Goal: Task Accomplishment & Management: Use online tool/utility

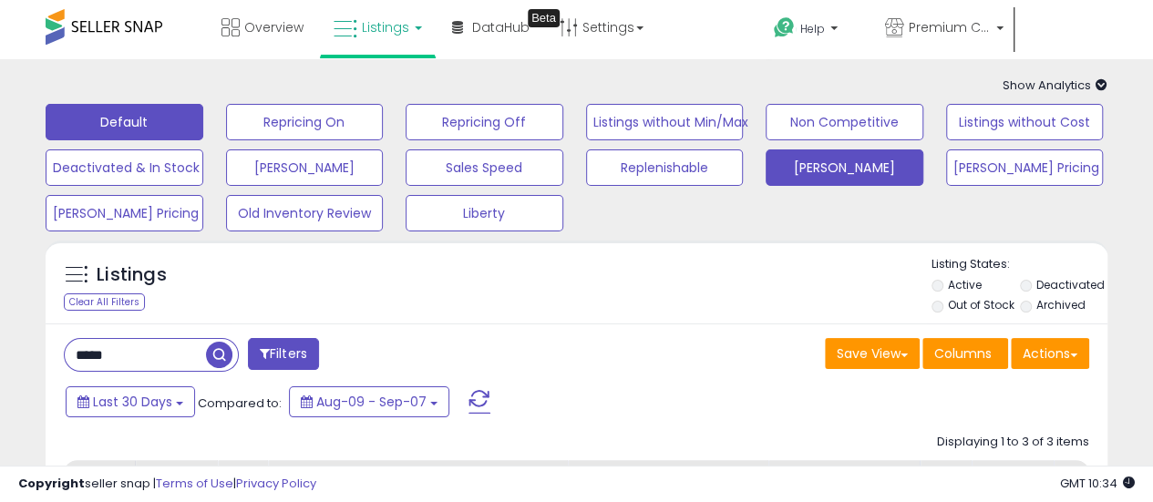
click at [837, 166] on button "[PERSON_NAME]" at bounding box center [844, 167] width 158 height 36
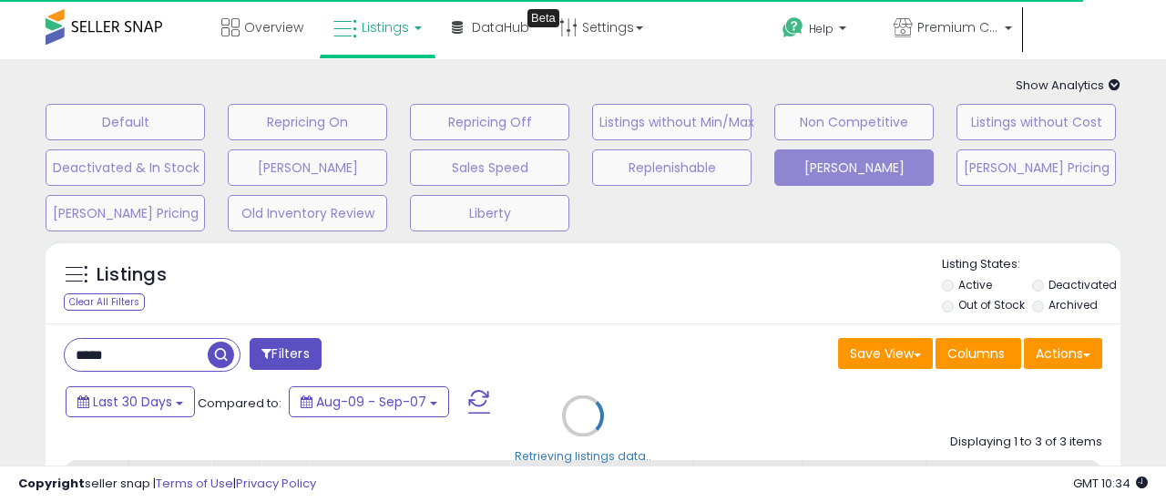
select select "**"
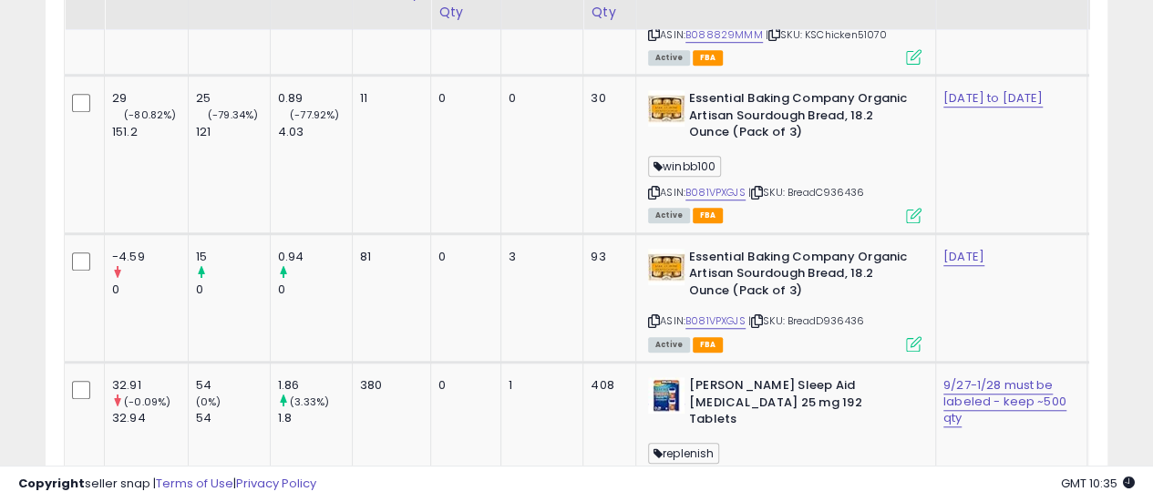
scroll to position [7799, 0]
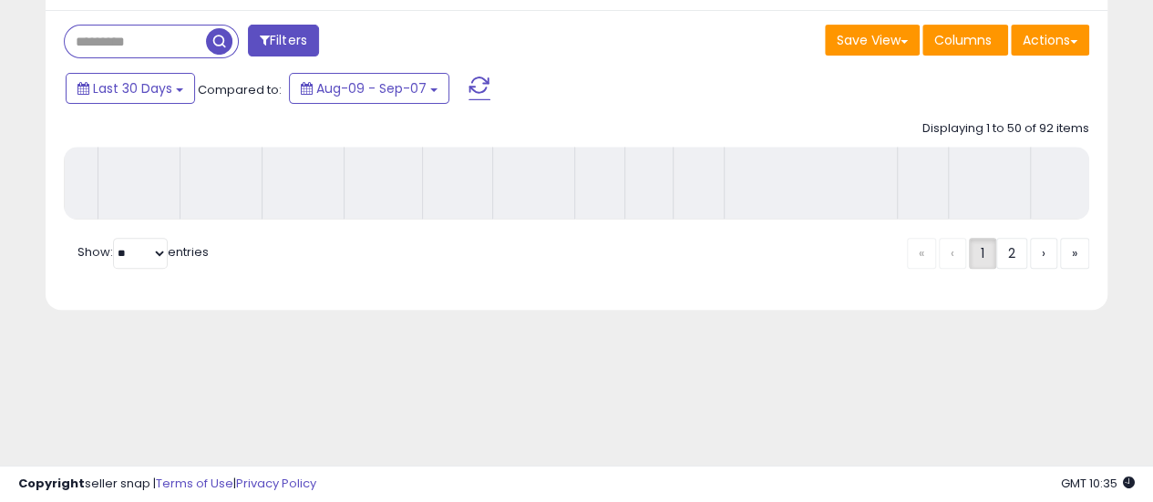
scroll to position [313, 0]
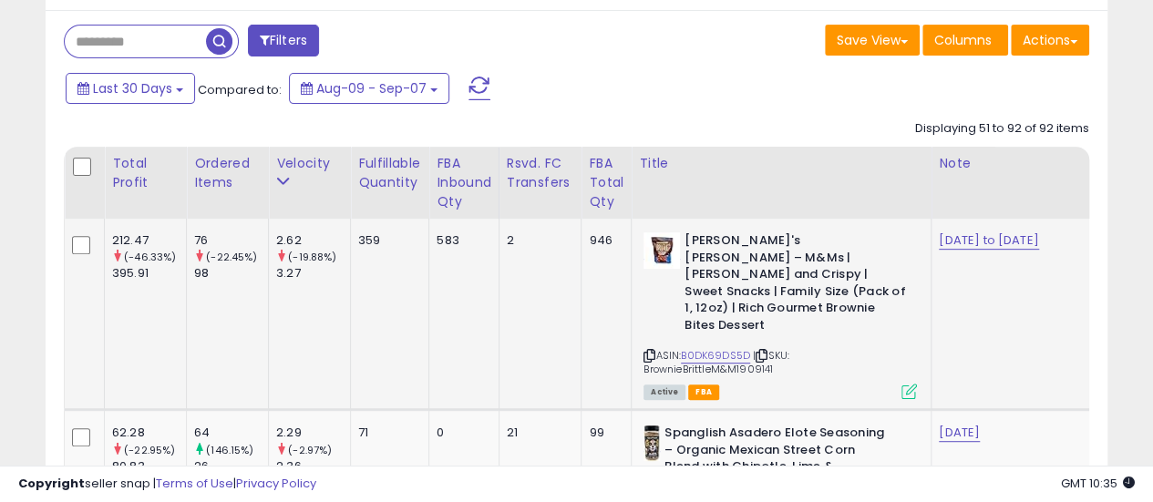
click at [763, 351] on icon at bounding box center [761, 356] width 12 height 10
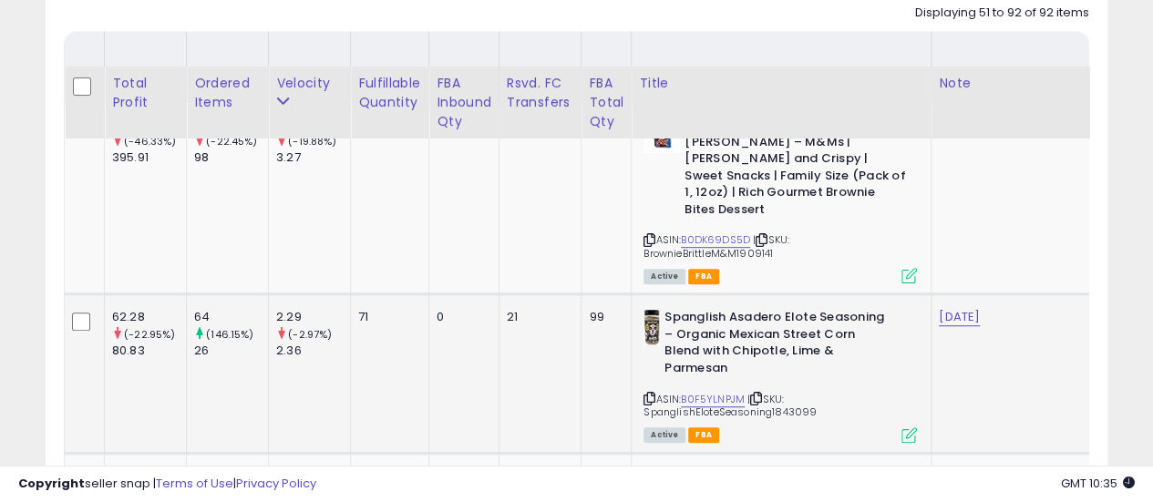
scroll to position [496, 0]
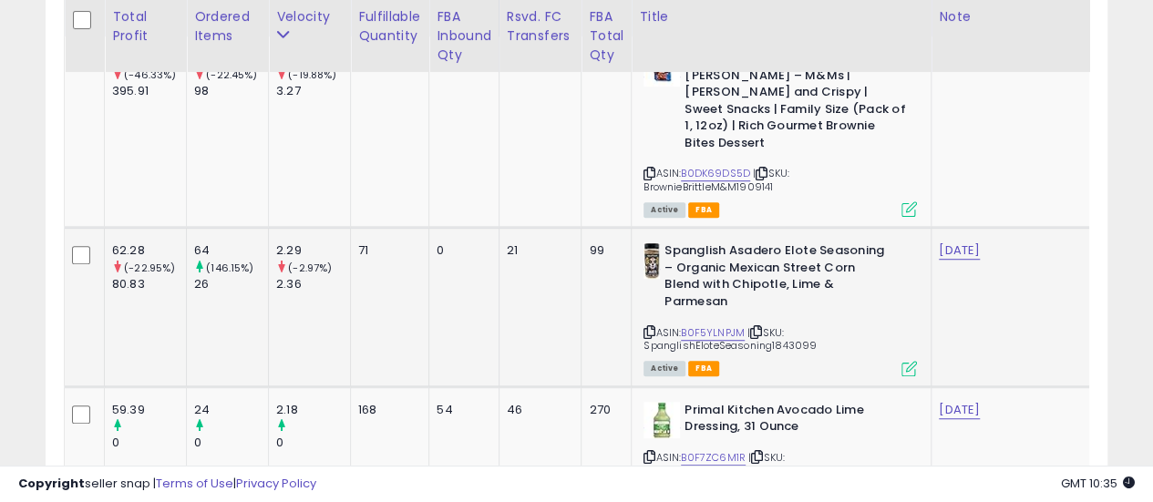
click at [758, 327] on icon at bounding box center [756, 332] width 12 height 10
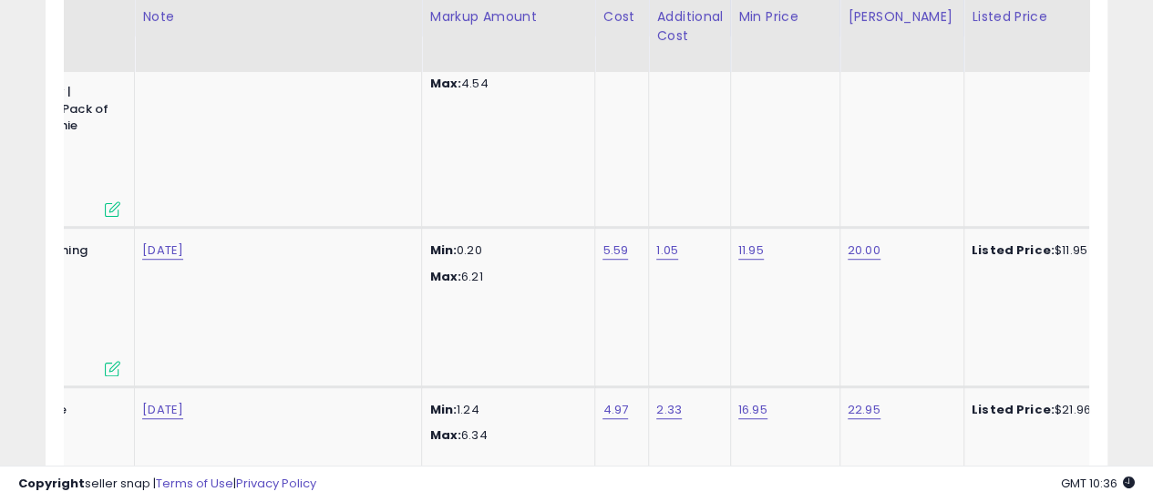
scroll to position [0, 827]
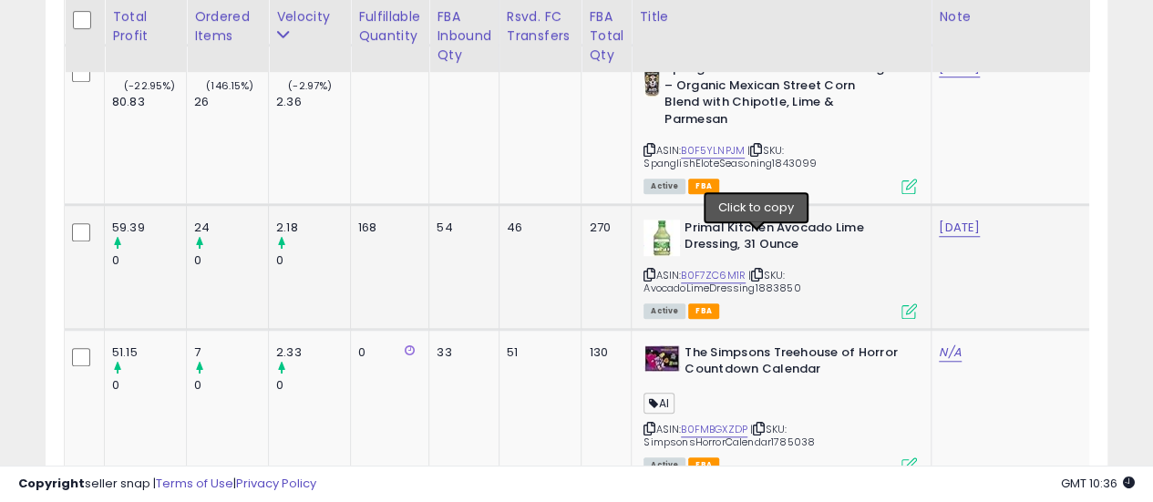
click at [755, 270] on icon at bounding box center [757, 275] width 12 height 10
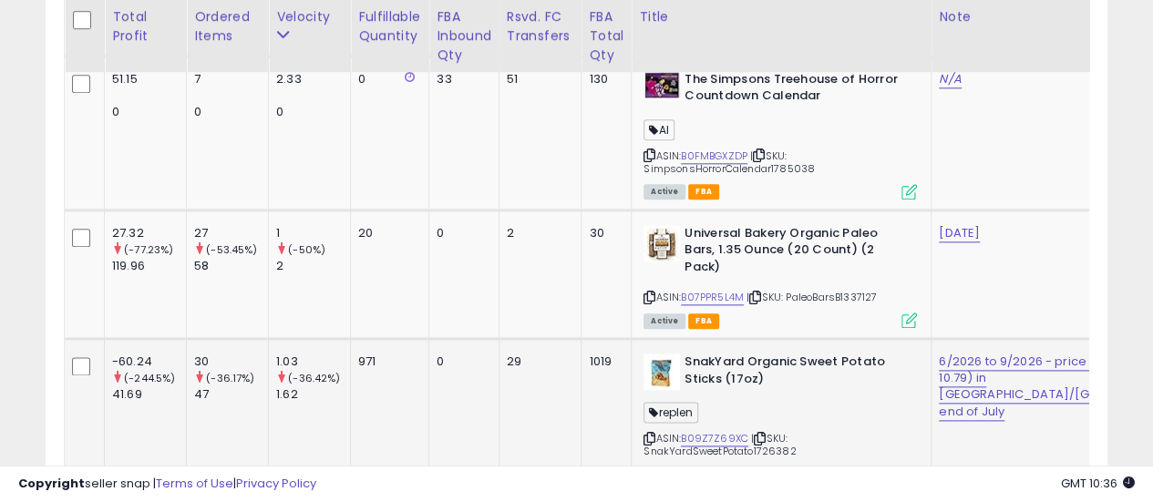
click at [421, 441] on td "971" at bounding box center [390, 415] width 78 height 154
click at [756, 293] on icon at bounding box center [755, 298] width 12 height 10
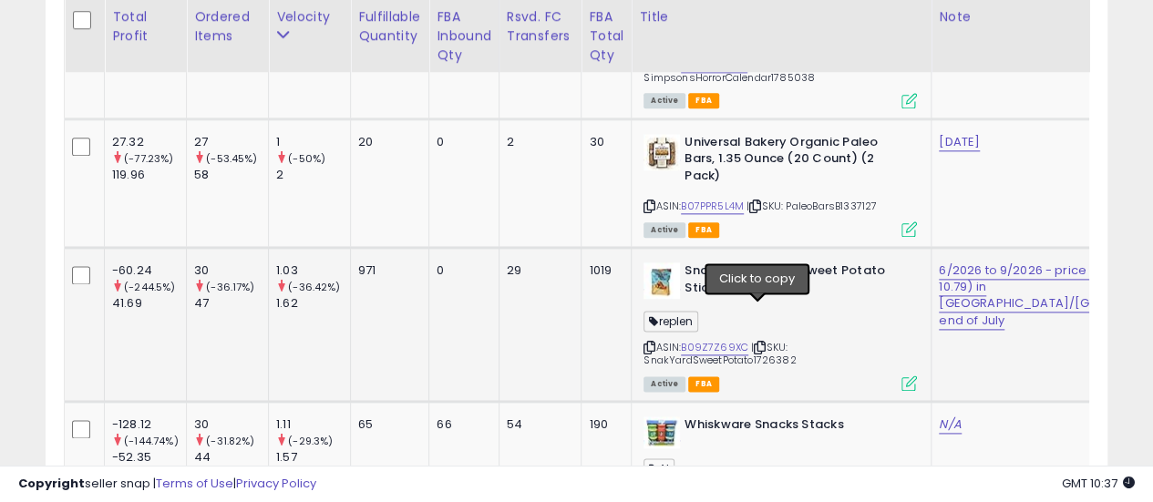
click at [758, 343] on icon at bounding box center [760, 348] width 12 height 10
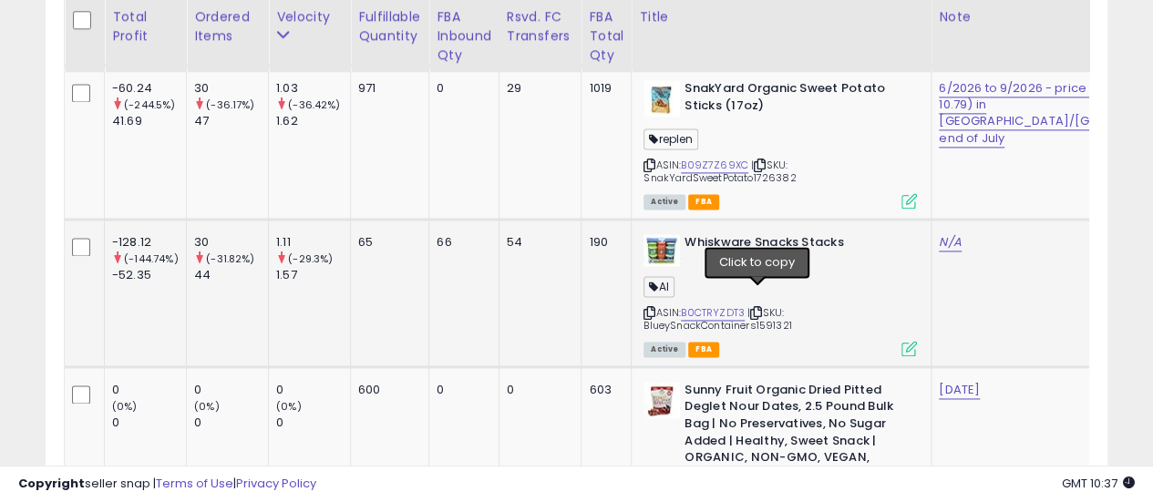
click at [761, 308] on icon at bounding box center [756, 313] width 12 height 10
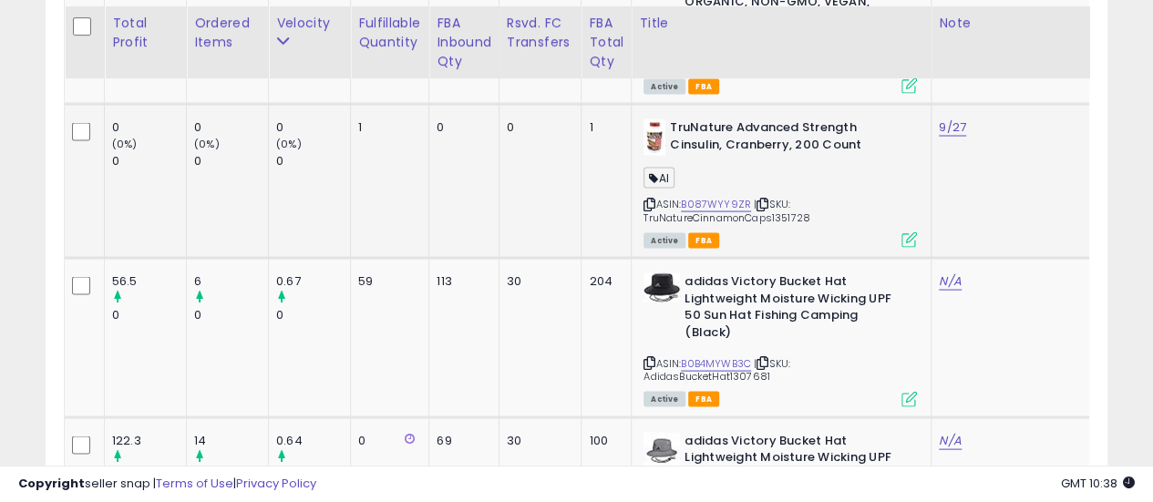
scroll to position [1771, 0]
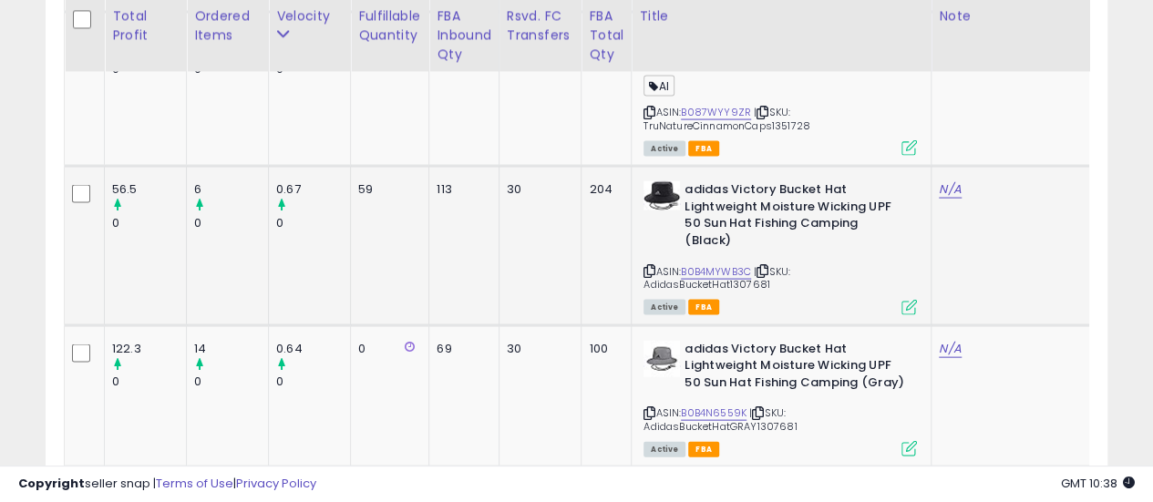
click at [765, 266] on icon at bounding box center [762, 271] width 12 height 10
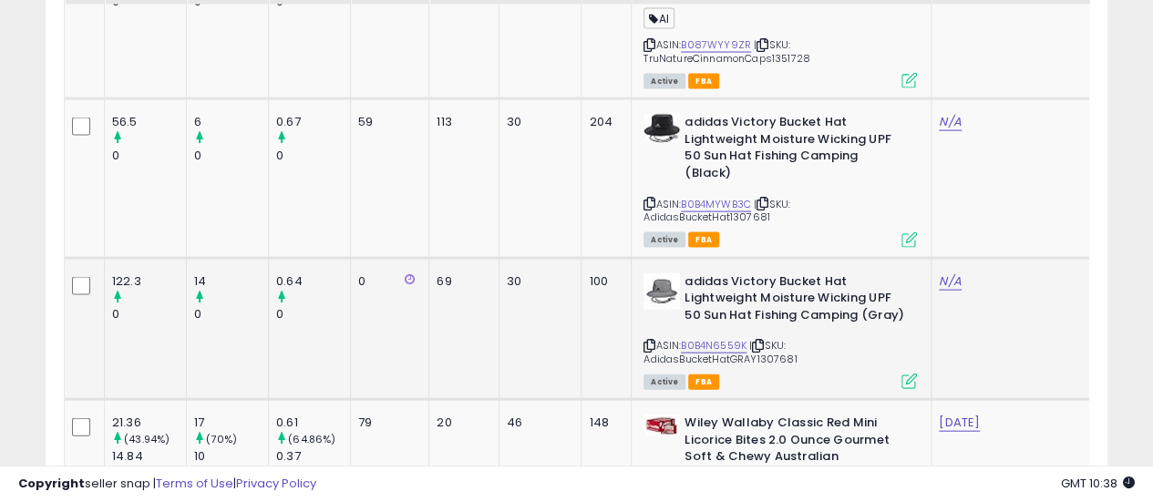
scroll to position [1863, 0]
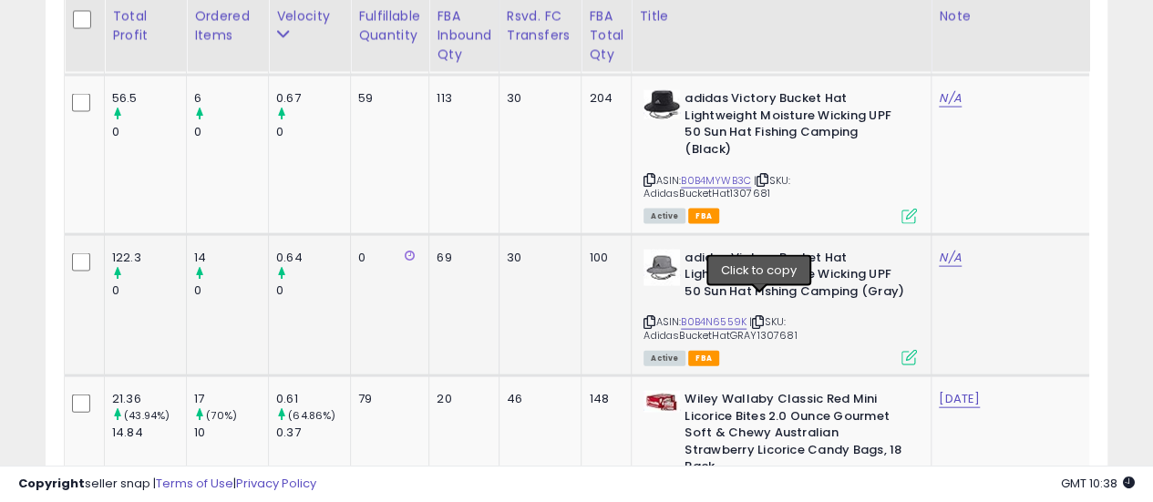
click at [760, 317] on icon at bounding box center [758, 322] width 12 height 10
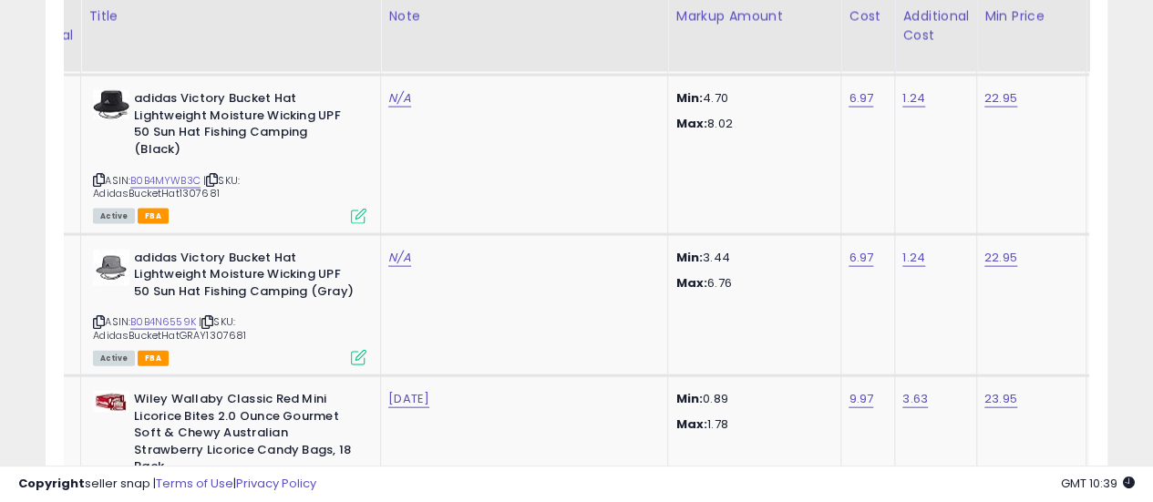
scroll to position [0, 556]
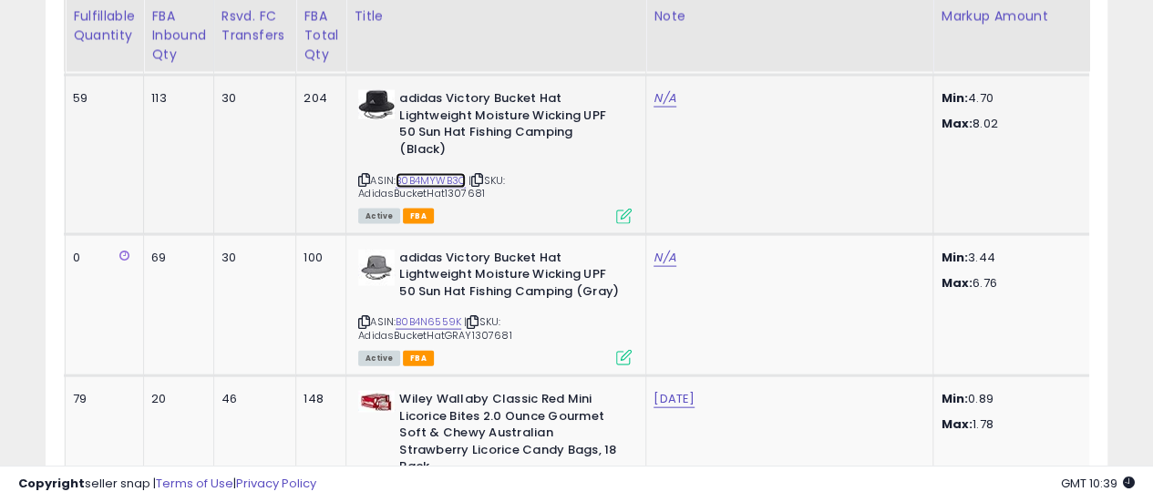
click at [440, 173] on link "B0B4MYWB3C" at bounding box center [430, 180] width 70 height 15
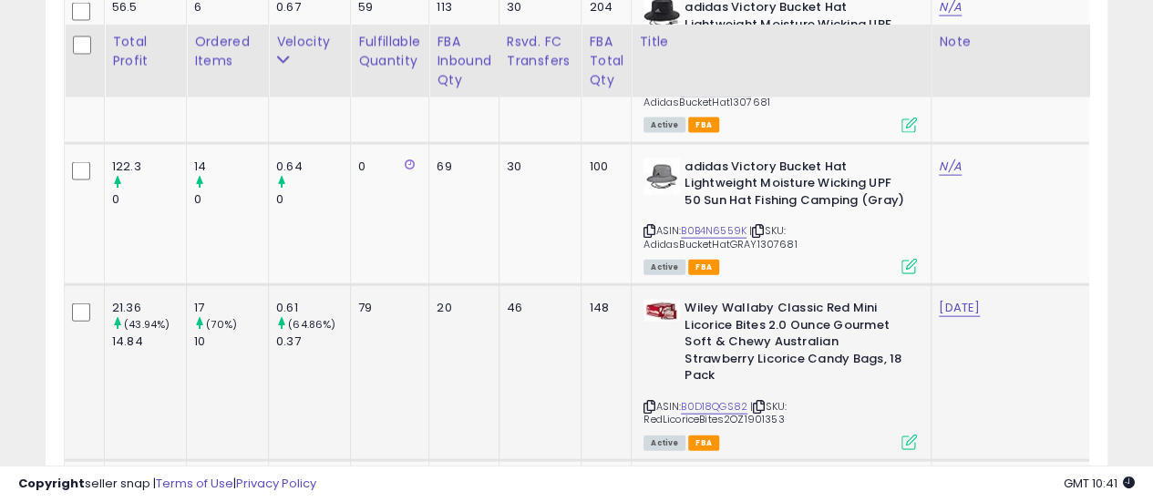
scroll to position [2045, 0]
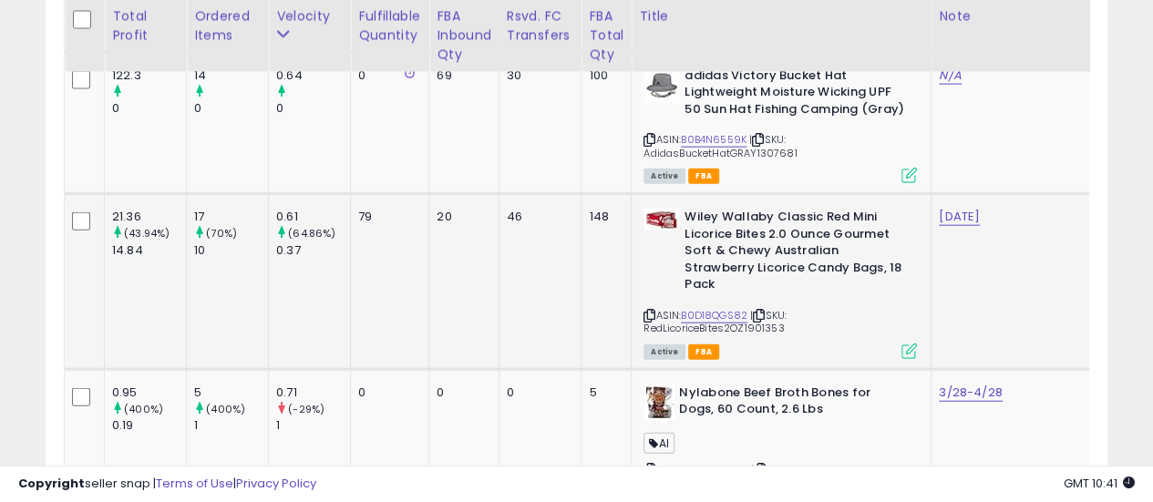
click at [760, 311] on icon at bounding box center [759, 316] width 12 height 10
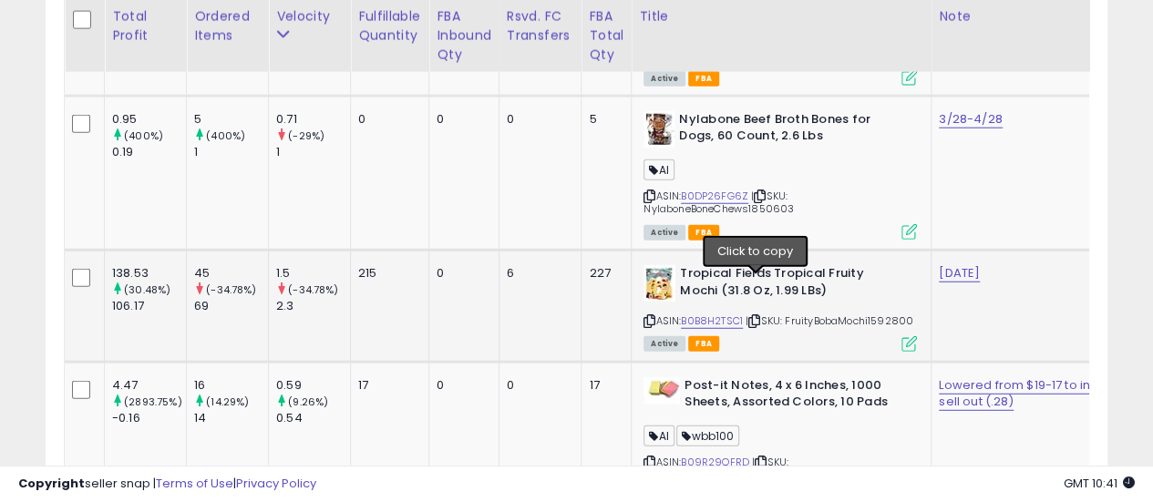
click at [756, 316] on icon at bounding box center [754, 321] width 12 height 10
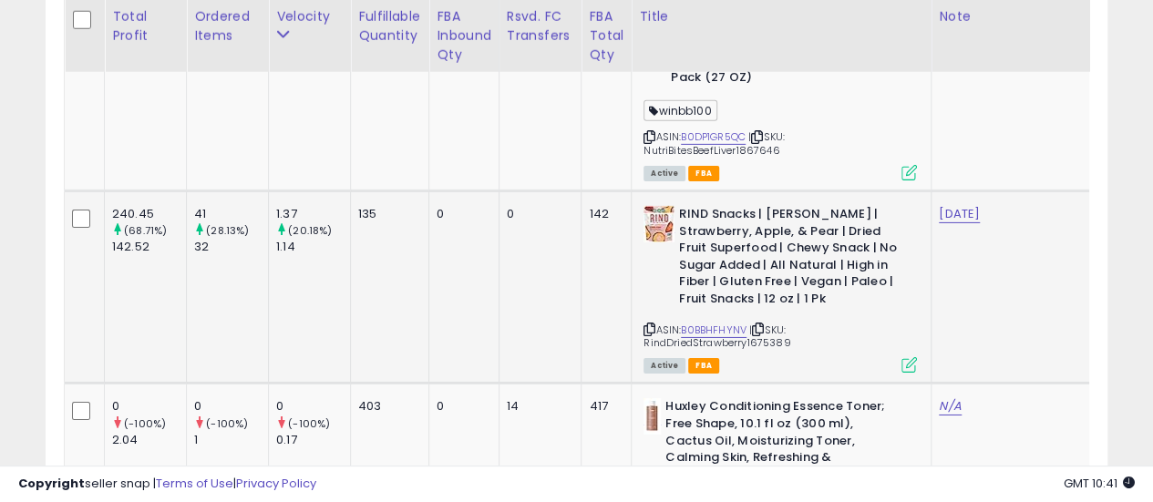
click at [755, 324] on icon at bounding box center [758, 329] width 12 height 10
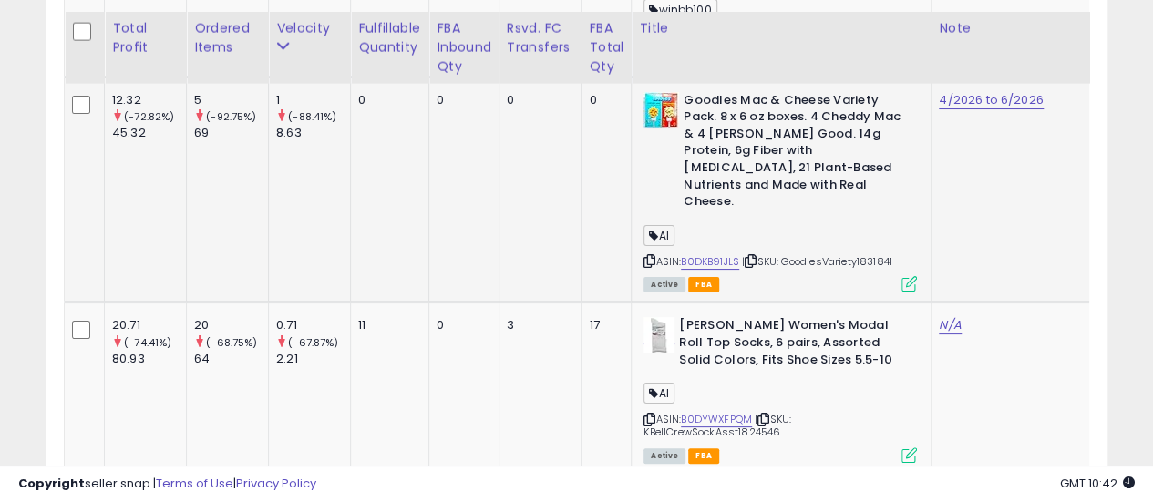
scroll to position [3503, 0]
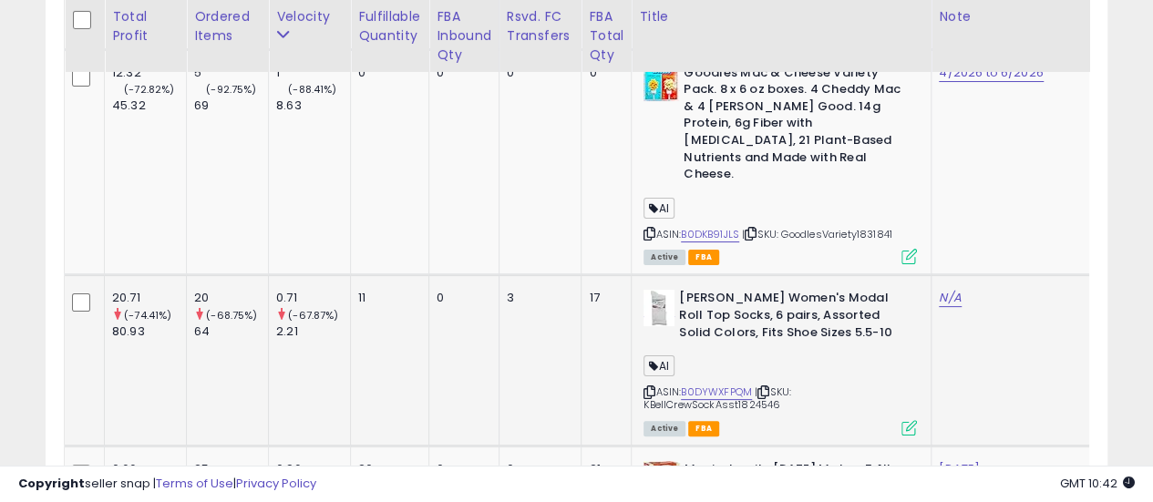
click at [769, 387] on icon at bounding box center [763, 392] width 12 height 10
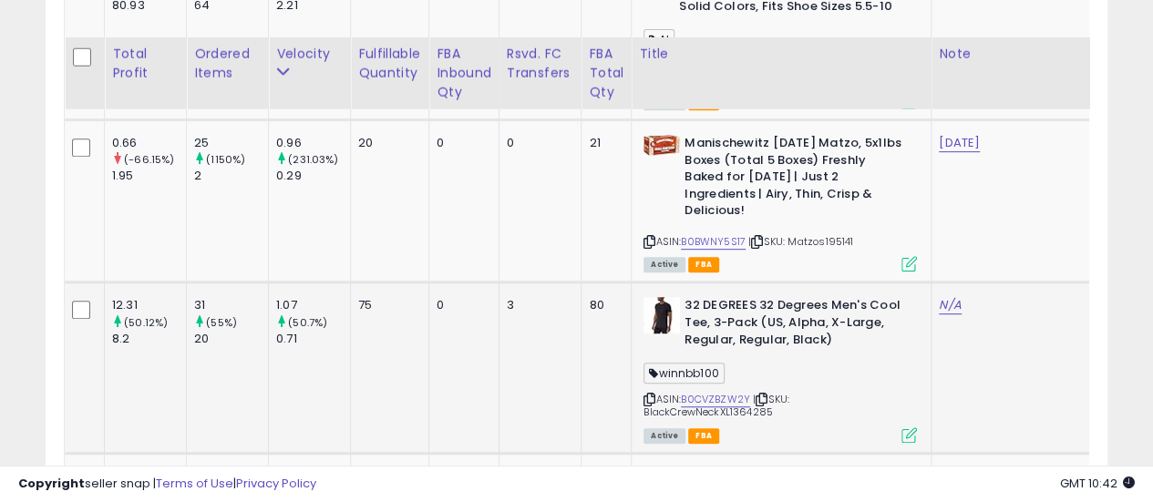
scroll to position [3867, 0]
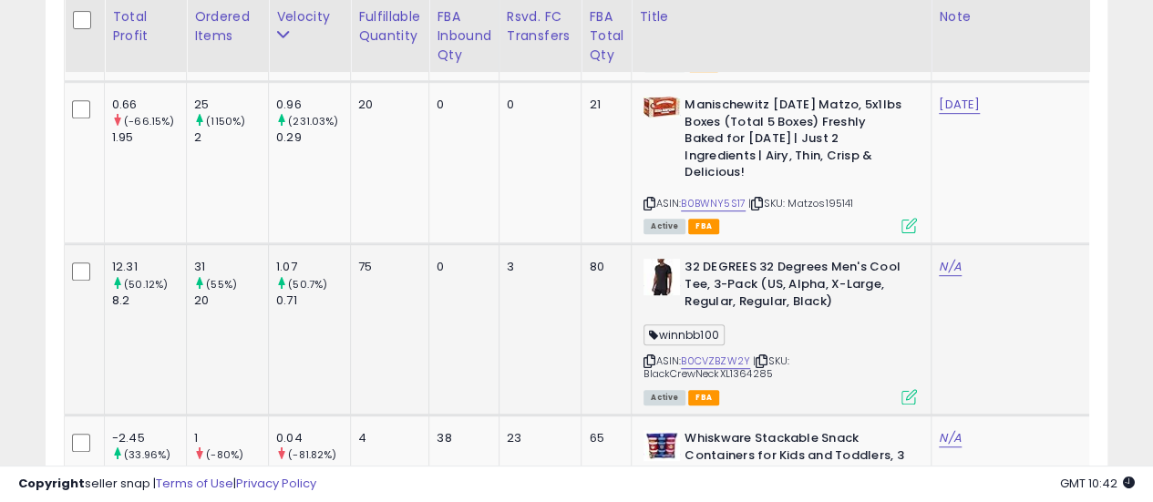
click at [765, 356] on icon at bounding box center [761, 361] width 12 height 10
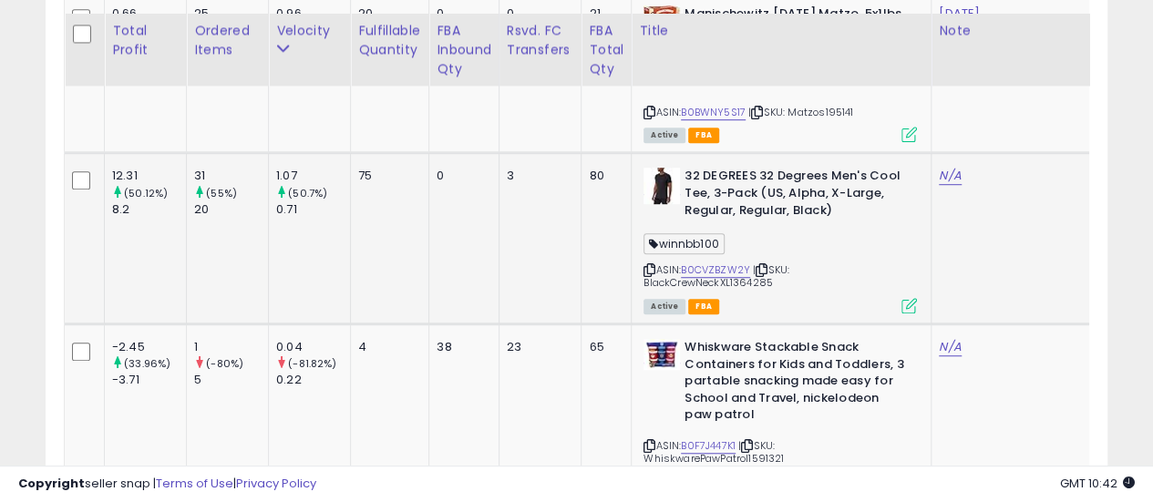
scroll to position [4050, 0]
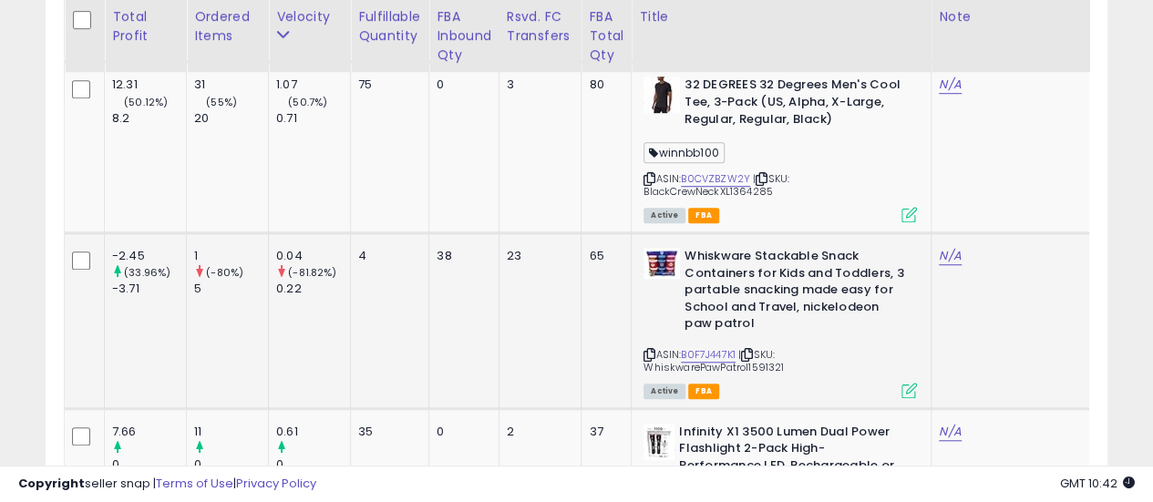
click at [751, 350] on icon at bounding box center [747, 355] width 12 height 10
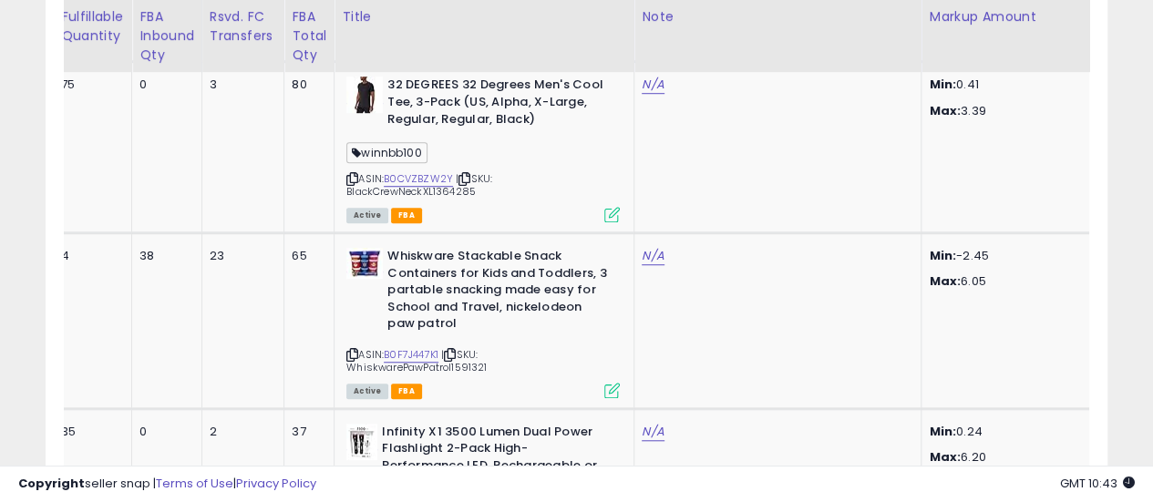
scroll to position [0, 474]
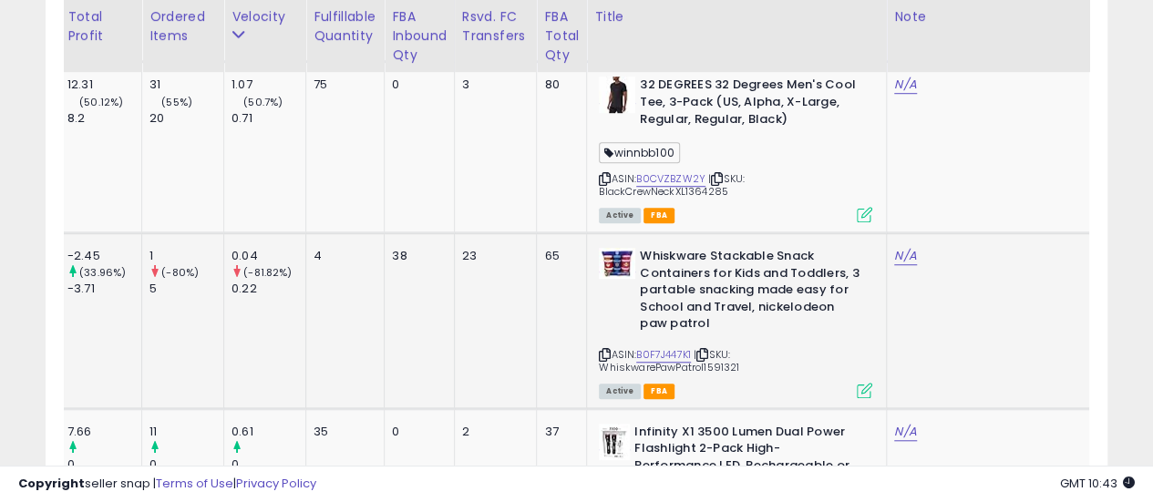
click at [706, 350] on icon at bounding box center [702, 355] width 12 height 10
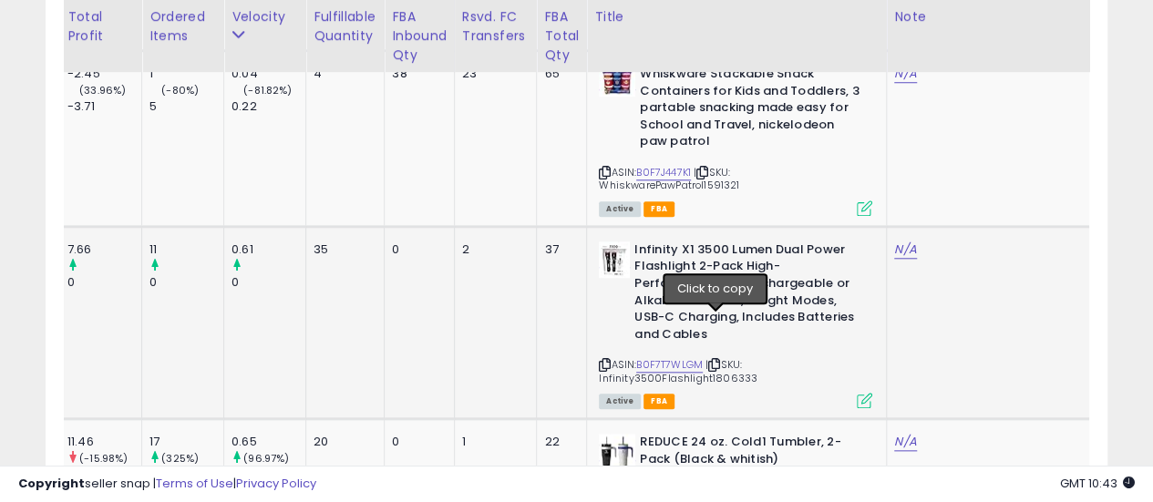
click at [714, 360] on icon at bounding box center [714, 365] width 12 height 10
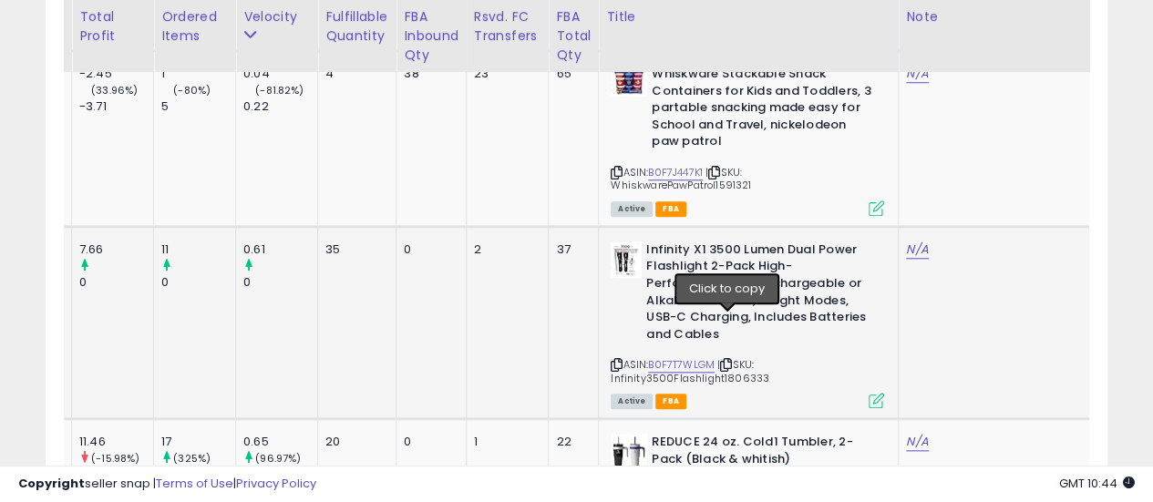
click at [728, 360] on icon at bounding box center [726, 365] width 12 height 10
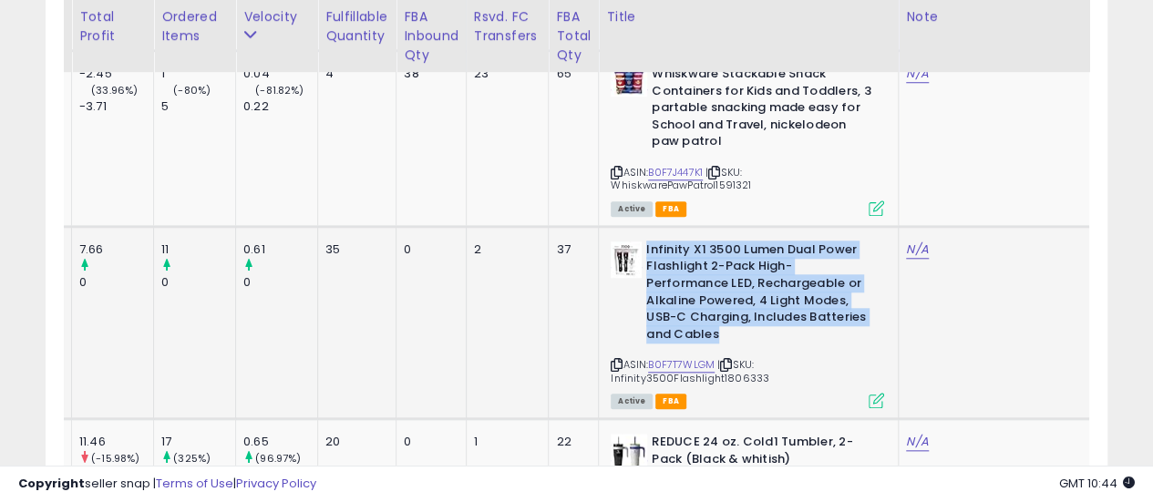
drag, startPoint x: 714, startPoint y: 288, endPoint x: 642, endPoint y: 209, distance: 107.1
click at [646, 241] on b "Infinity X1 3500 Lumen Dual Power Flashlight 2-Pack High-Performance LED, Recha…" at bounding box center [756, 294] width 221 height 106
copy b "Infinity X1 3500 Lumen Dual Power Flashlight 2-Pack High-Performance LED, Recha…"
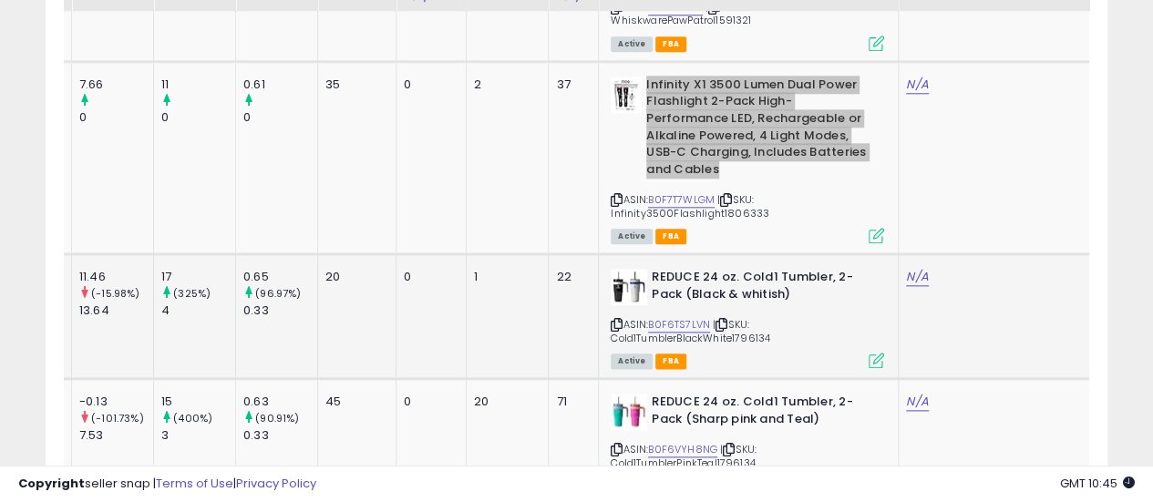
scroll to position [4414, 0]
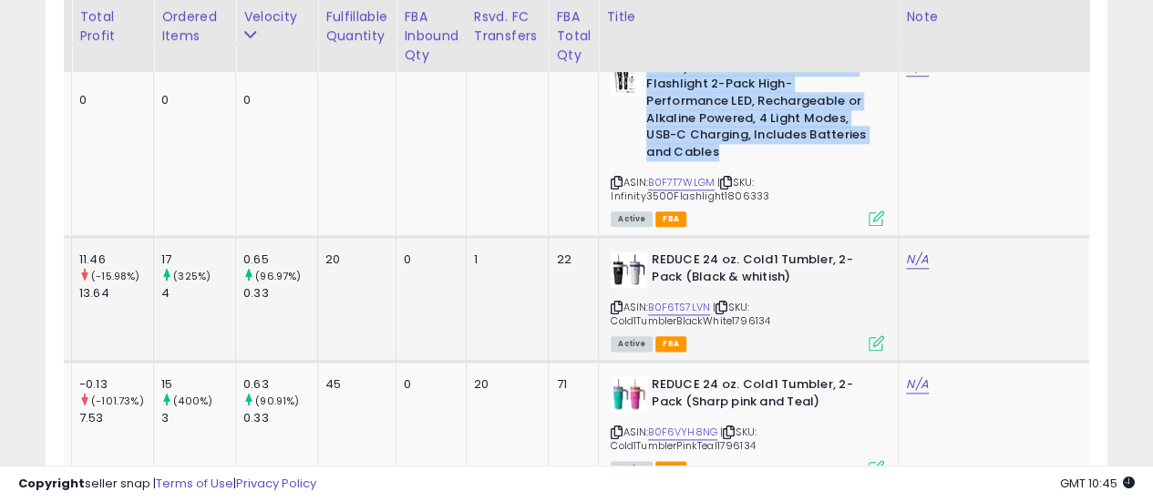
click at [722, 303] on icon at bounding box center [721, 308] width 12 height 10
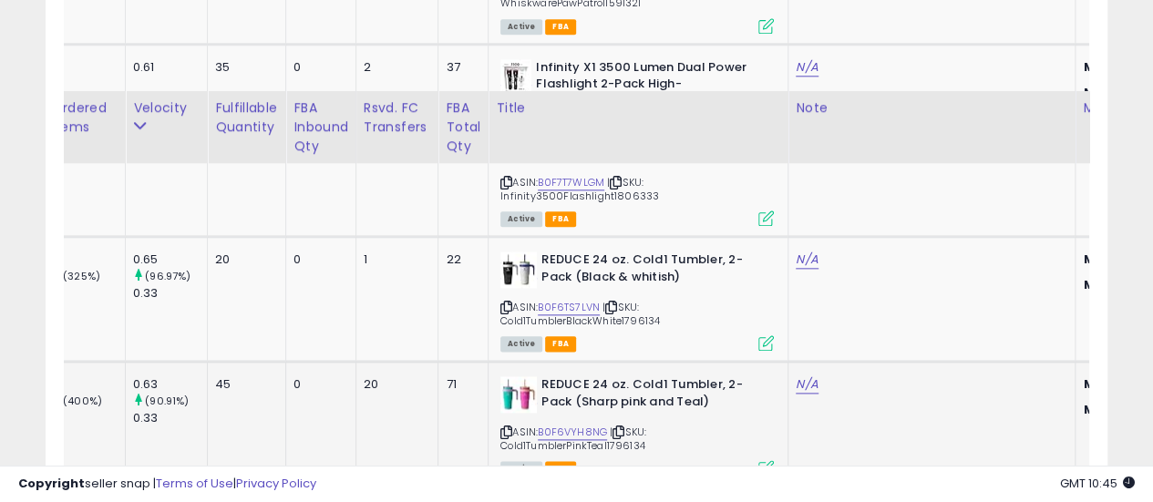
scroll to position [4505, 0]
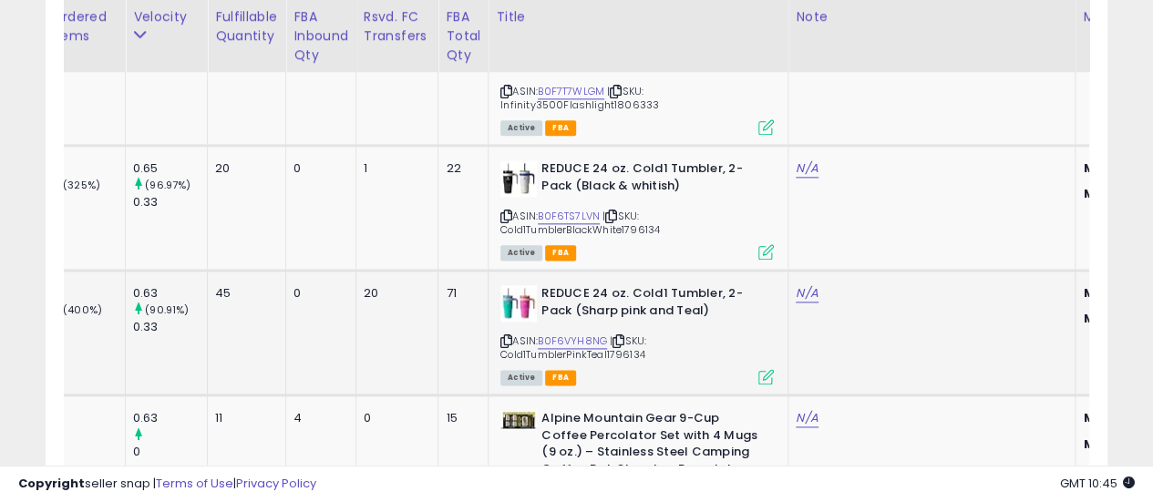
click at [621, 336] on icon at bounding box center [618, 341] width 12 height 10
click at [865, 296] on td "N/A" at bounding box center [931, 333] width 287 height 125
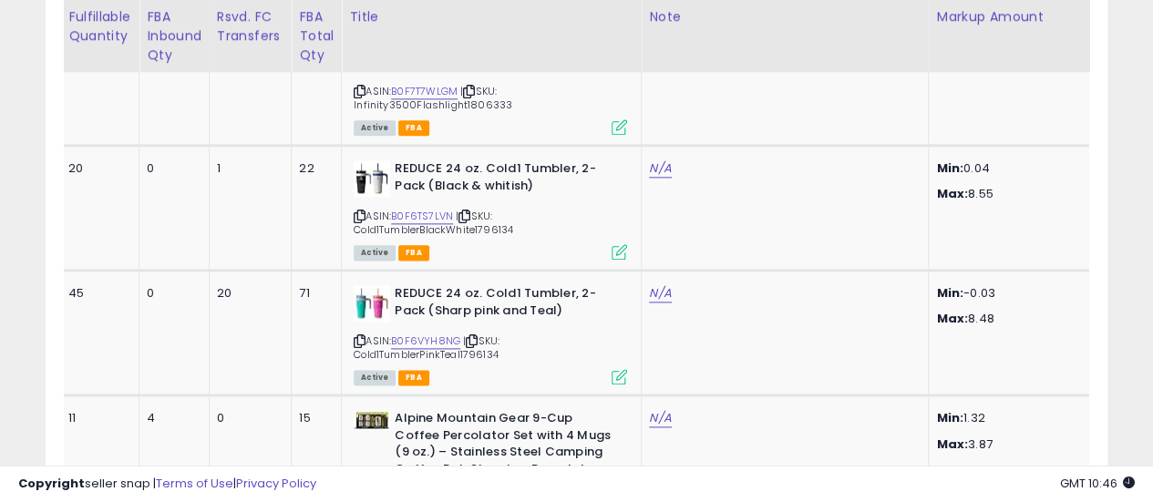
scroll to position [0, 401]
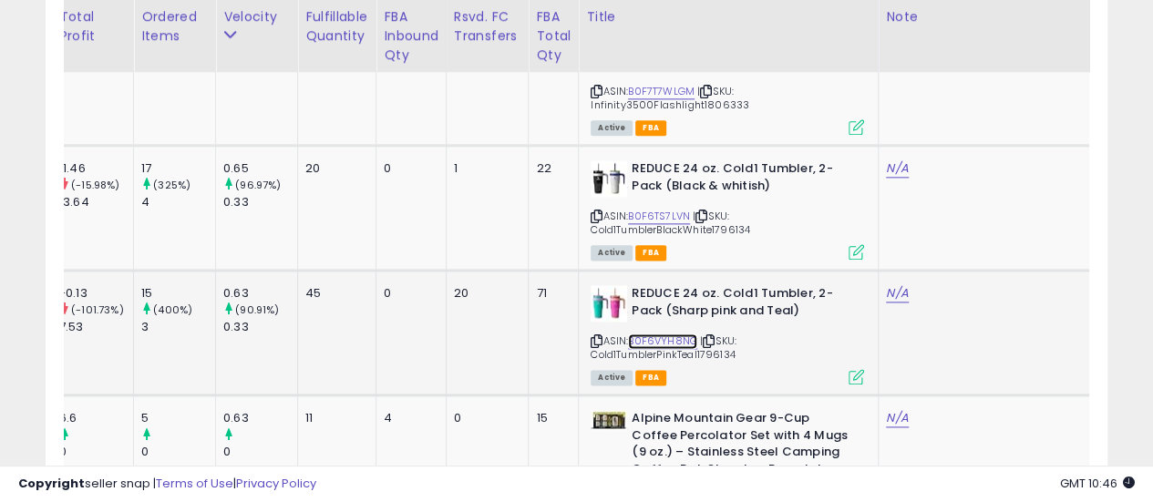
click at [646, 334] on link "B0F6VYH8NG" at bounding box center [662, 341] width 69 height 15
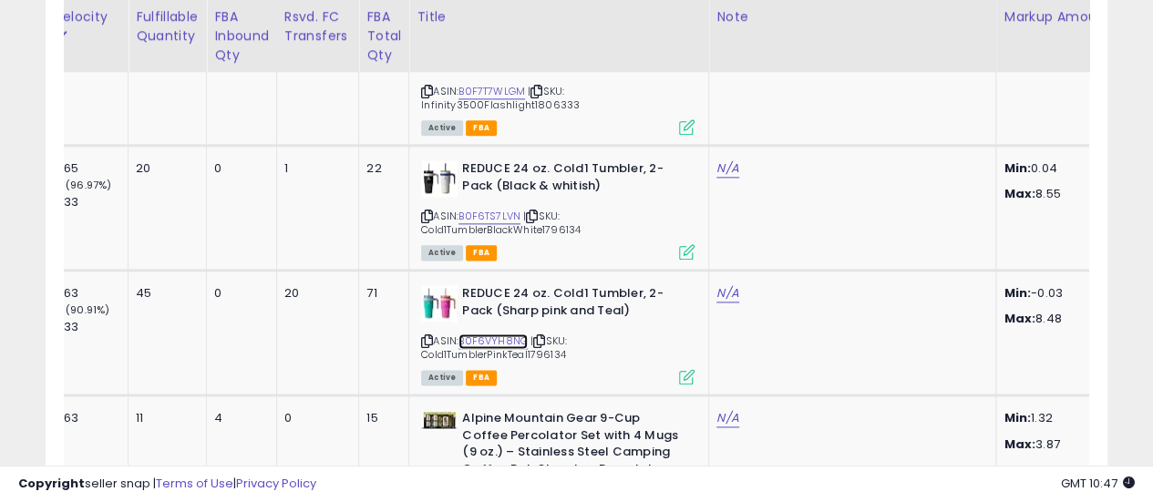
scroll to position [0, 169]
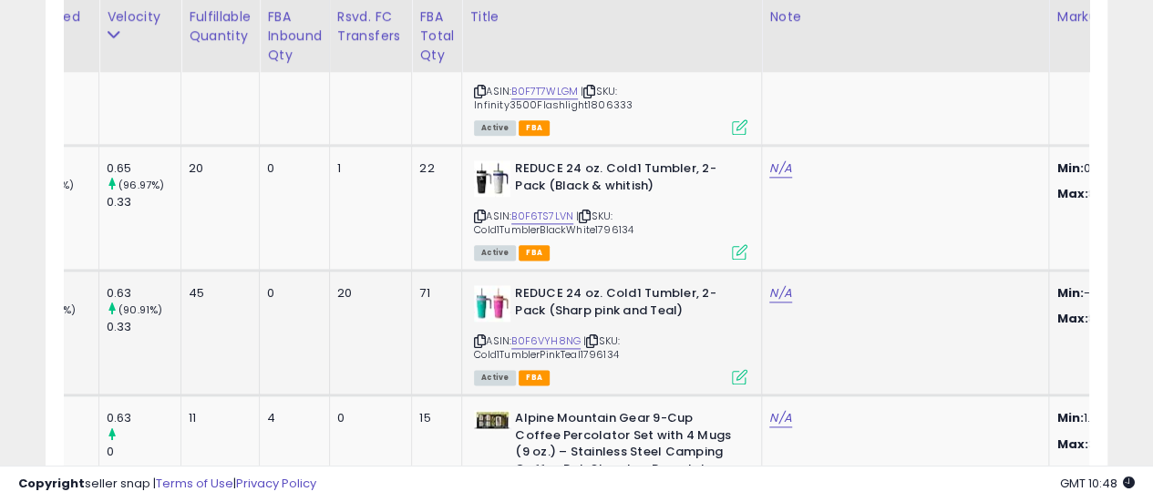
click at [590, 336] on icon at bounding box center [592, 341] width 12 height 10
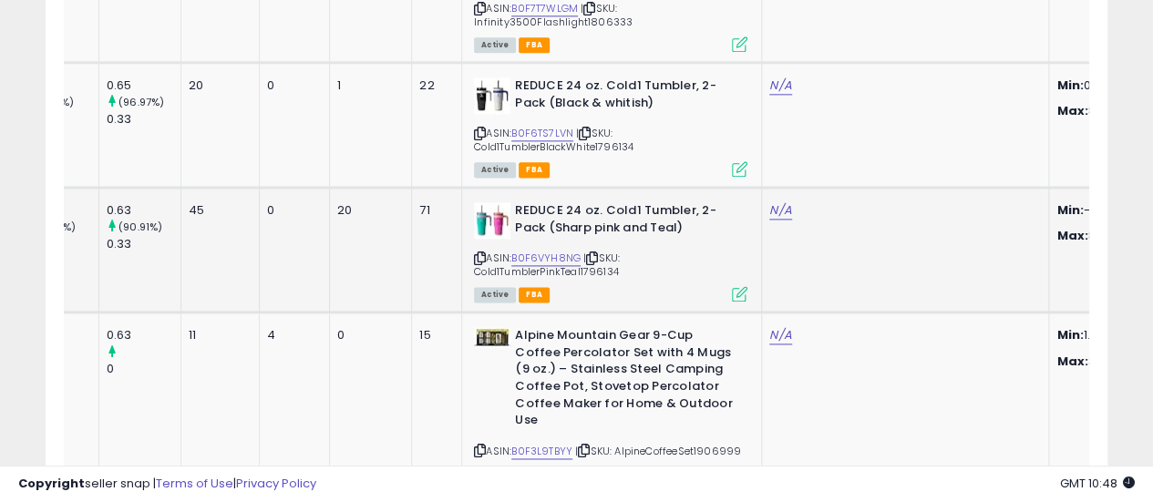
scroll to position [4596, 0]
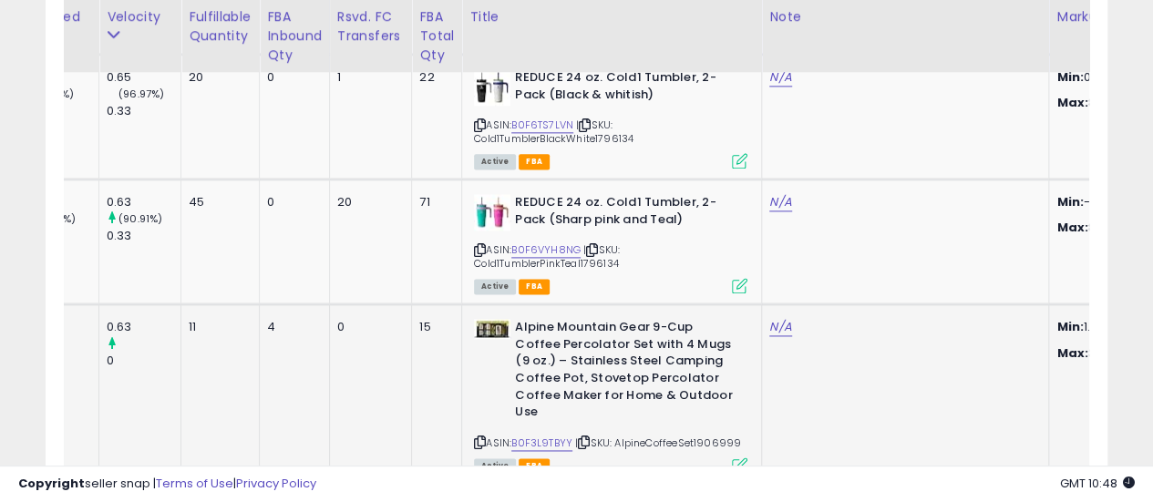
click at [589, 437] on icon at bounding box center [584, 442] width 12 height 10
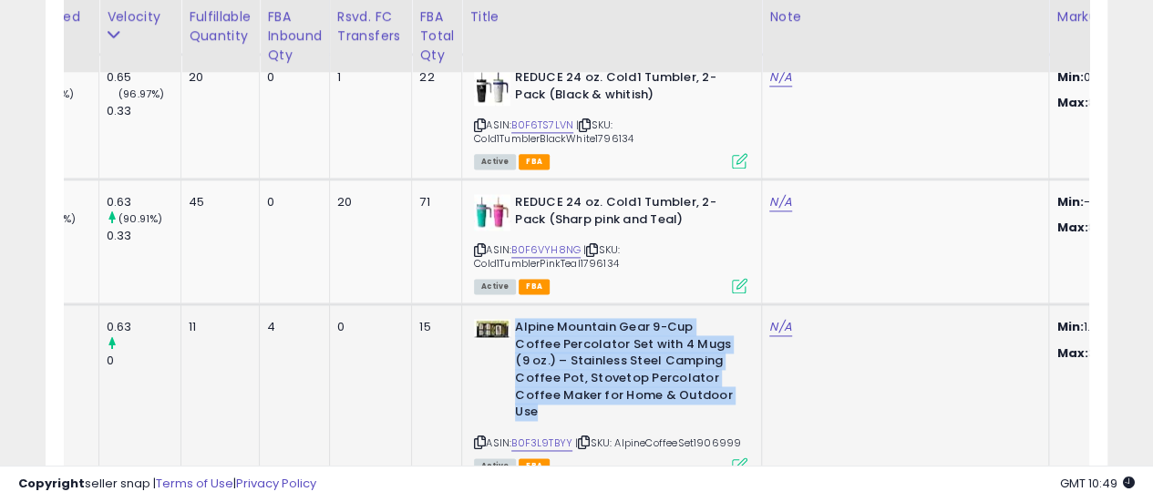
drag, startPoint x: 625, startPoint y: 340, endPoint x: 513, endPoint y: 289, distance: 123.2
click at [515, 319] on b "Alpine Mountain Gear 9-Cup Coffee Percolator Set with 4 Mugs (9 oz.) – Stainles…" at bounding box center [625, 372] width 221 height 106
copy b "Alpine Mountain Gear 9-Cup Coffee Percolator Set with 4 Mugs (9 oz.) – Stainles…"
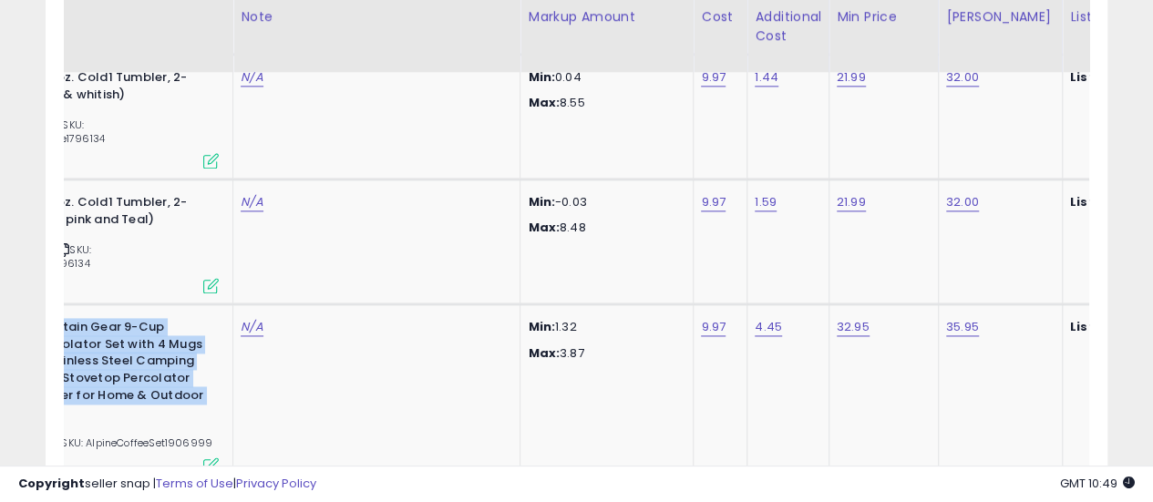
scroll to position [0, 702]
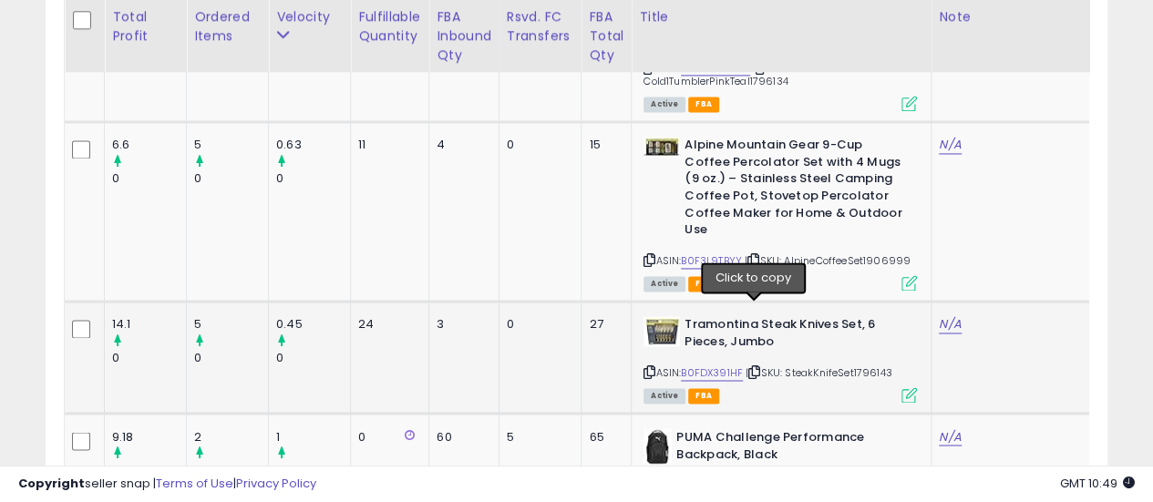
click at [753, 367] on icon at bounding box center [754, 372] width 12 height 10
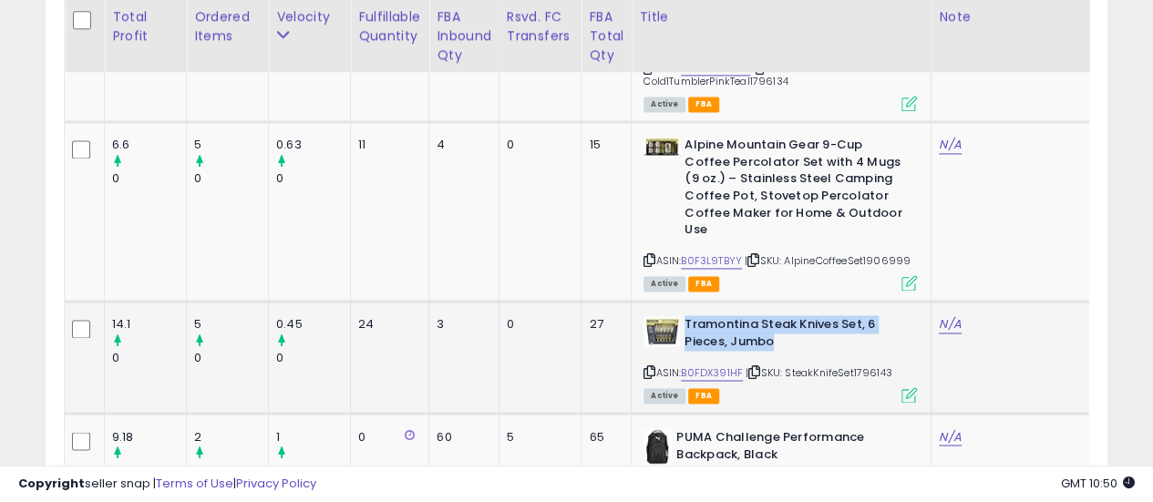
drag, startPoint x: 770, startPoint y: 283, endPoint x: 682, endPoint y: 262, distance: 91.1
click at [684, 316] on b "Tramontina Steak Knives Set, 6 Pieces, Jumbo" at bounding box center [794, 335] width 221 height 38
copy b "Tramontina Steak Knives Set, 6 Pieces, Jumbo"
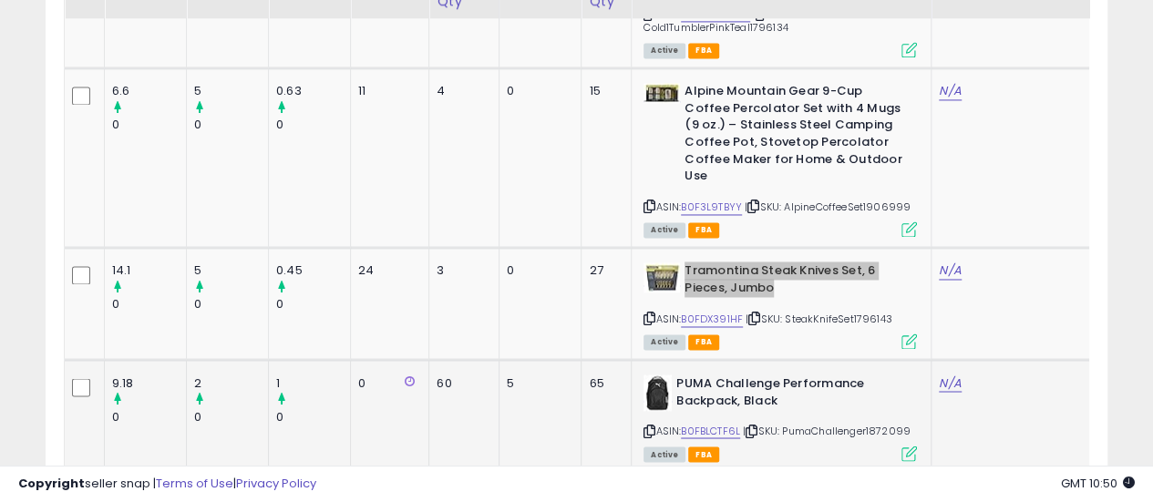
scroll to position [4870, 0]
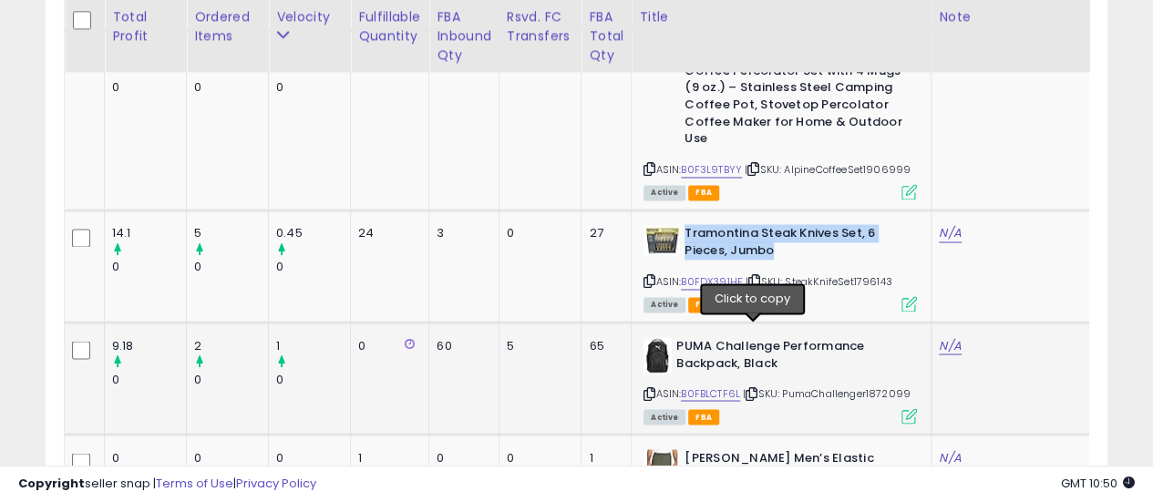
click at [751, 388] on icon at bounding box center [751, 393] width 12 height 10
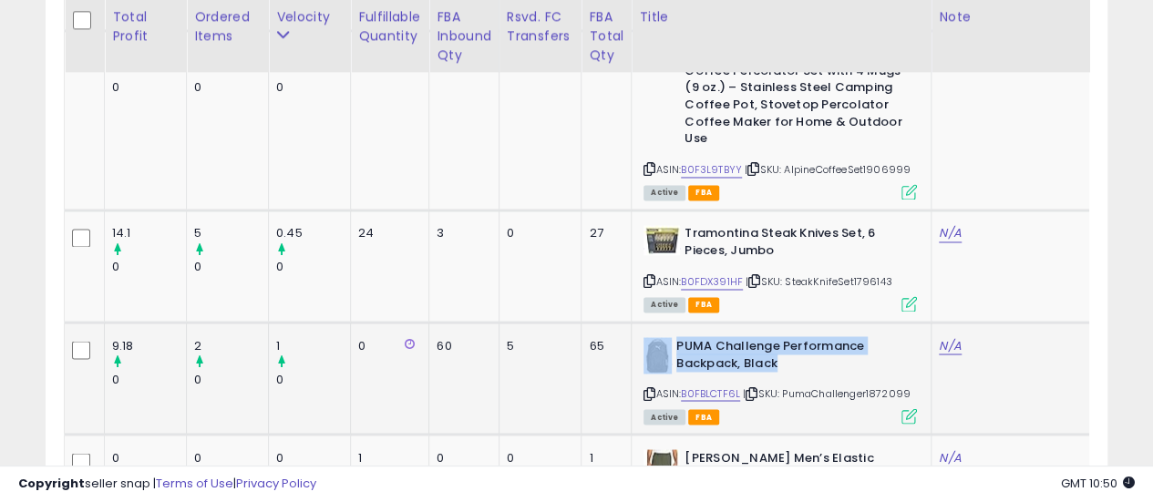
drag, startPoint x: 782, startPoint y: 300, endPoint x: 671, endPoint y: 283, distance: 112.4
click at [671, 337] on div "PUMA Challenge Performance Backpack, Black" at bounding box center [779, 356] width 273 height 38
copy div "PUMA Challenge Performance Backpack, Black"
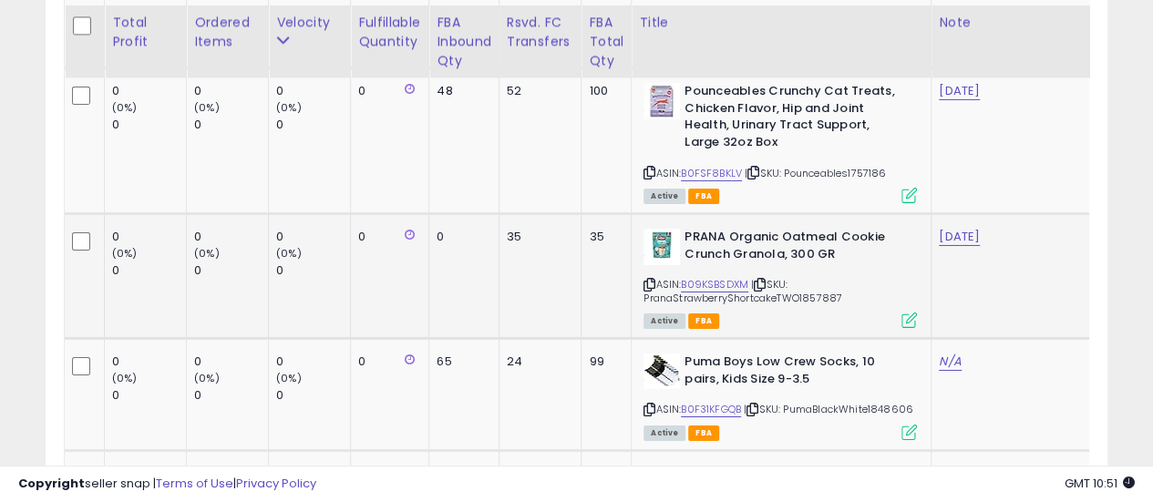
scroll to position [6510, 0]
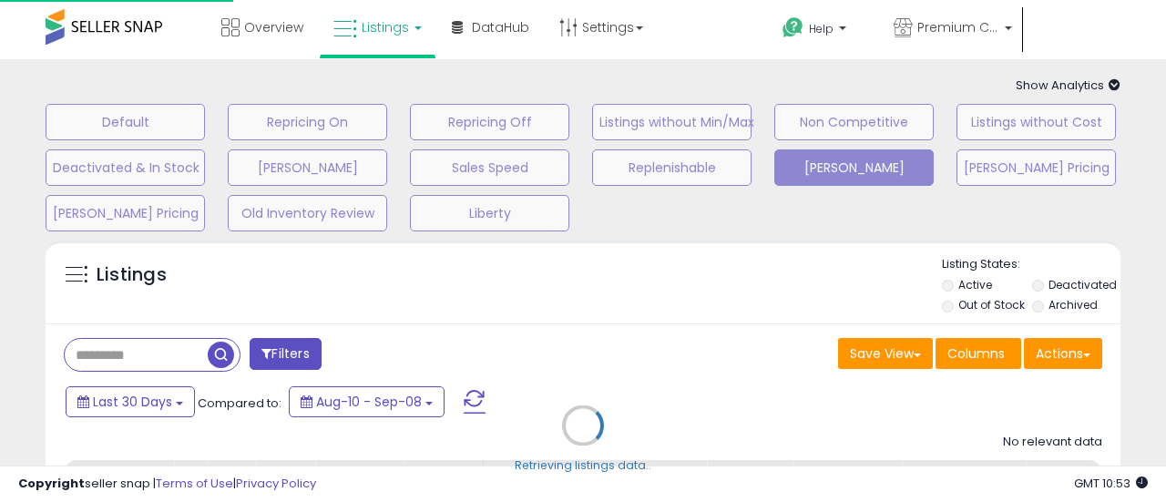
select select "**"
